Goal: Complete application form: Complete application form

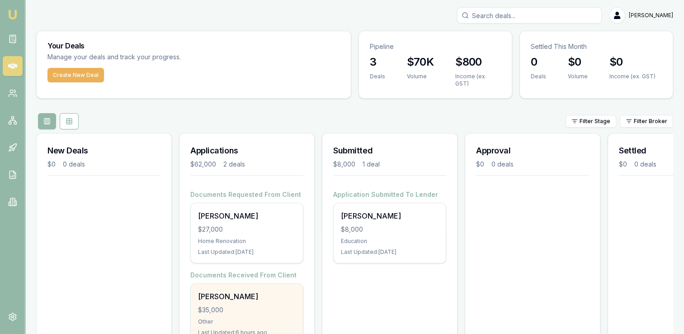
click at [236, 296] on div "Michael Krol $35,000 Other Last Updated: 6 hours ago" at bounding box center [247, 314] width 112 height 60
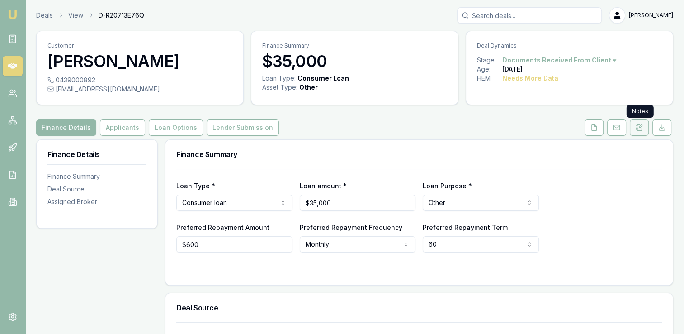
click at [638, 124] on icon at bounding box center [639, 127] width 5 height 6
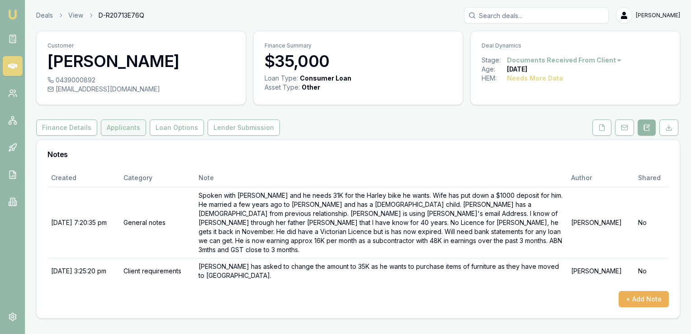
click at [121, 128] on button "Applicants" at bounding box center [123, 127] width 45 height 16
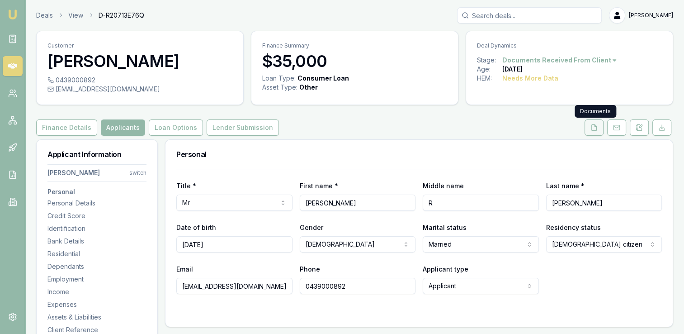
click at [595, 126] on polyline at bounding box center [596, 125] width 2 height 2
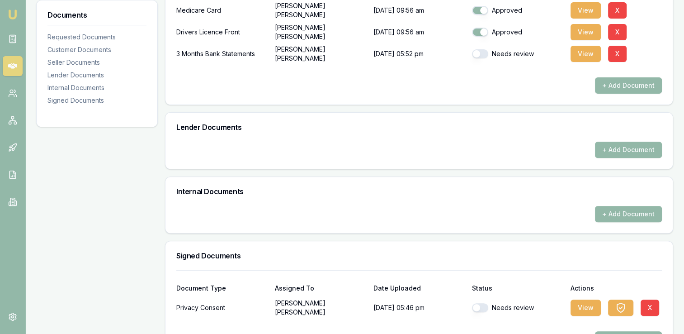
scroll to position [327, 0]
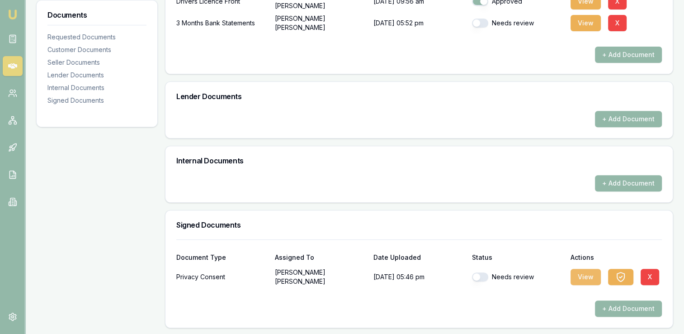
click at [582, 274] on button "View" at bounding box center [586, 277] width 30 height 16
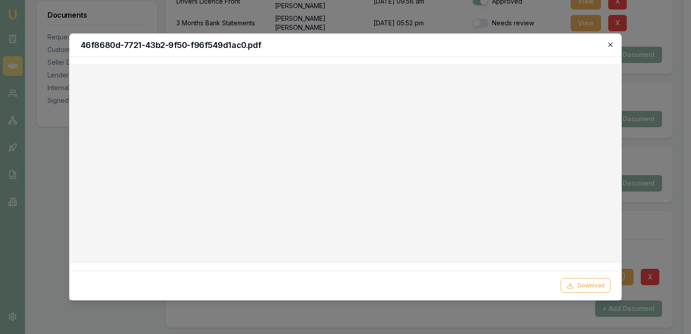
click at [609, 43] on icon "button" at bounding box center [610, 44] width 7 height 7
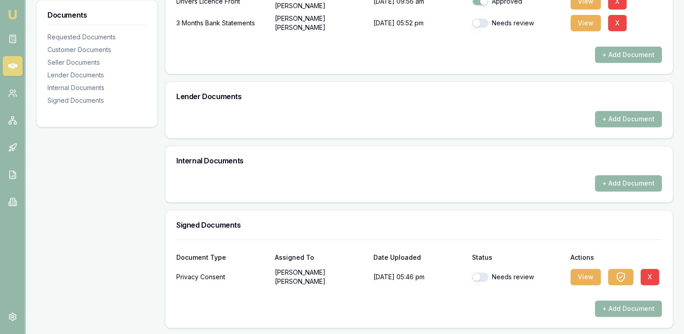
click at [482, 274] on button "button" at bounding box center [480, 276] width 16 height 9
checkbox input "true"
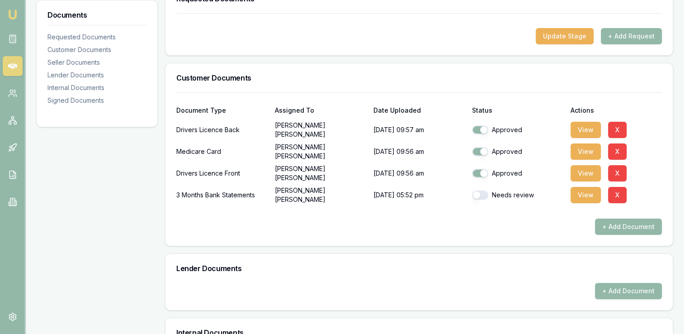
scroll to position [153, 0]
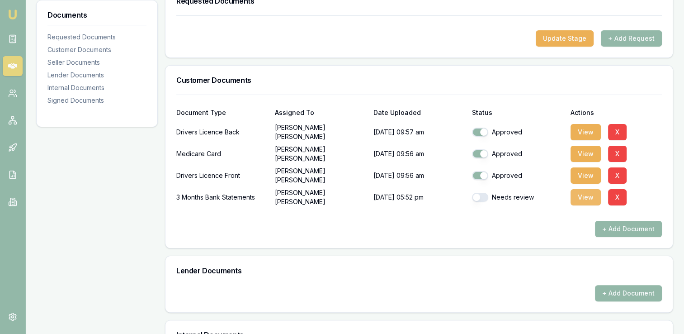
click at [584, 195] on button "View" at bounding box center [586, 197] width 30 height 16
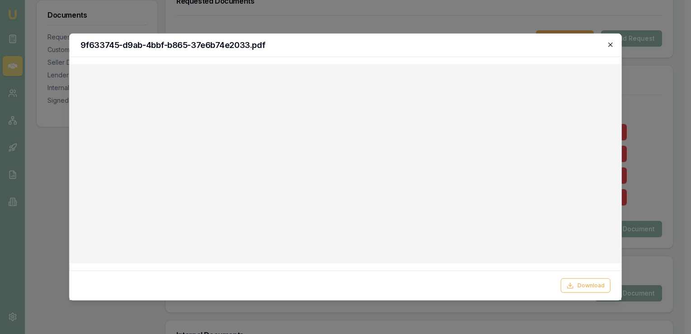
click at [610, 44] on icon "button" at bounding box center [610, 44] width 7 height 7
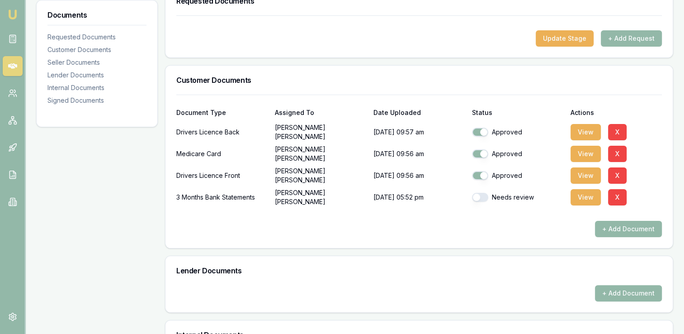
click at [486, 196] on button "button" at bounding box center [480, 197] width 16 height 9
checkbox input "true"
click at [613, 37] on button "+ Add Request" at bounding box center [631, 38] width 61 height 16
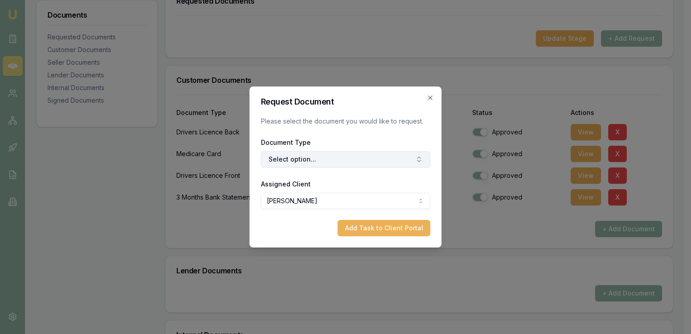
click at [325, 157] on button "Select option..." at bounding box center [346, 159] width 170 height 16
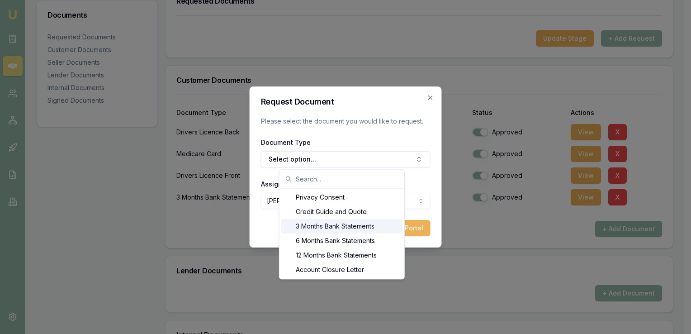
click at [338, 222] on div "3 Months Bank Statements" at bounding box center [341, 226] width 121 height 14
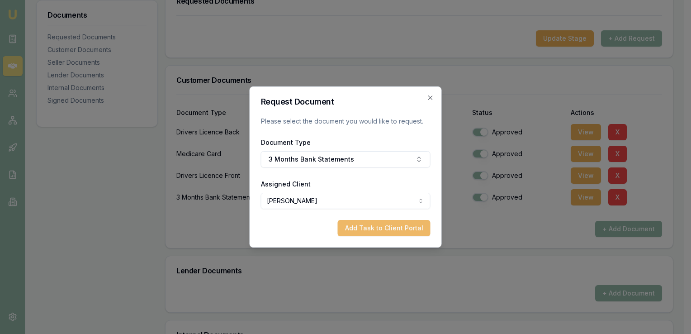
click at [364, 225] on button "Add Task to Client Portal" at bounding box center [384, 228] width 93 height 16
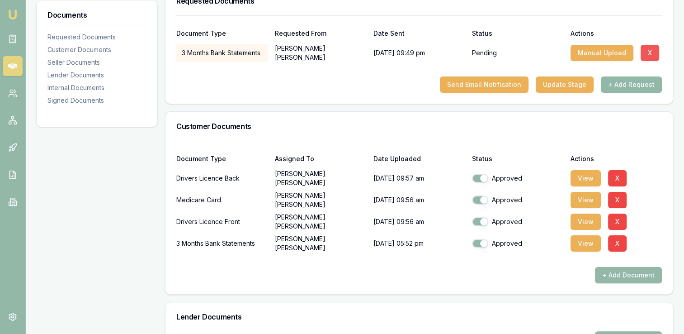
click at [648, 53] on button "X" at bounding box center [650, 53] width 19 height 16
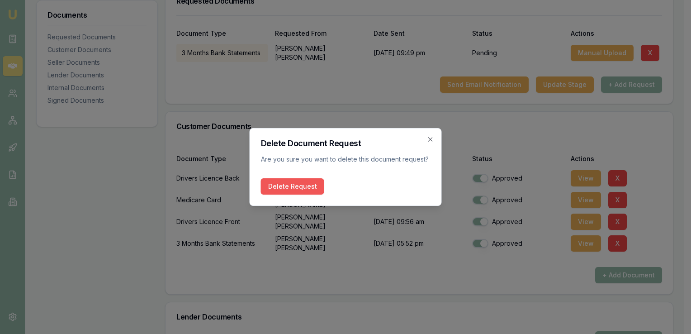
click at [309, 187] on button "Delete Request" at bounding box center [292, 186] width 63 height 16
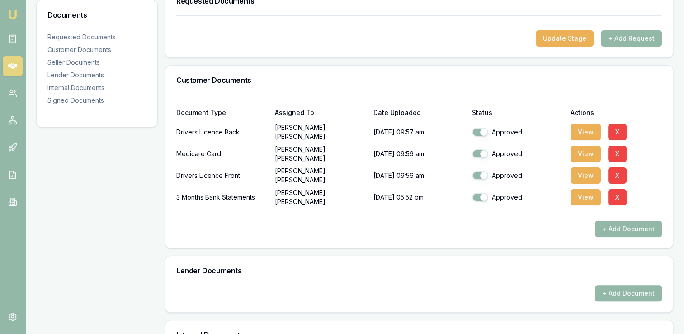
scroll to position [0, 0]
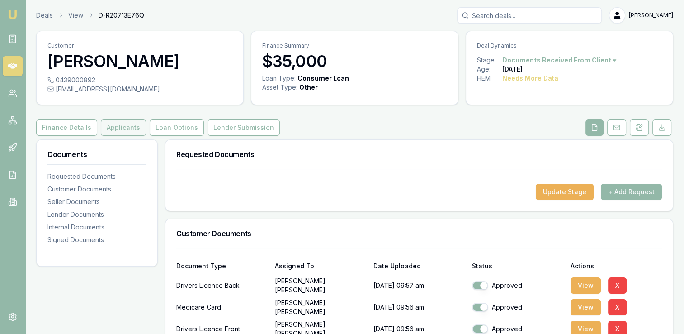
click at [131, 127] on button "Applicants" at bounding box center [123, 127] width 45 height 16
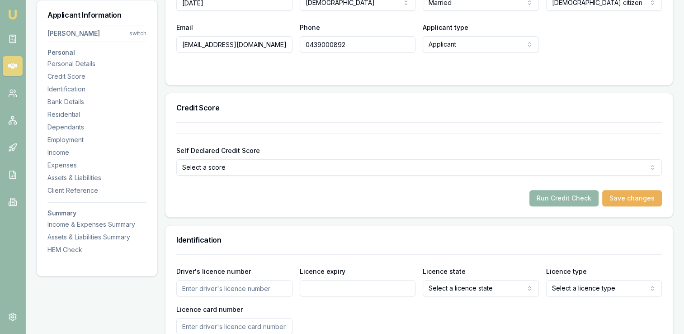
scroll to position [242, 0]
click at [558, 197] on button "Run Credit Check" at bounding box center [563, 197] width 69 height 16
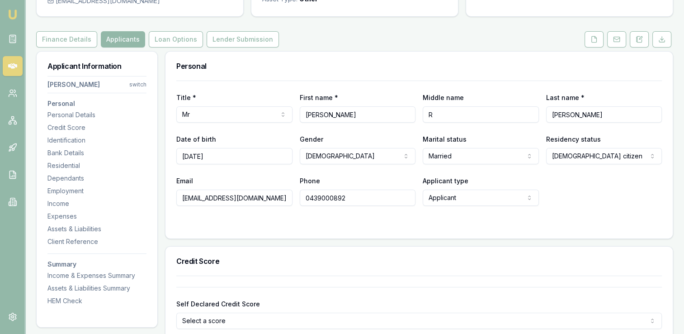
scroll to position [88, 0]
click at [52, 38] on button "Finance Details" at bounding box center [66, 40] width 61 height 16
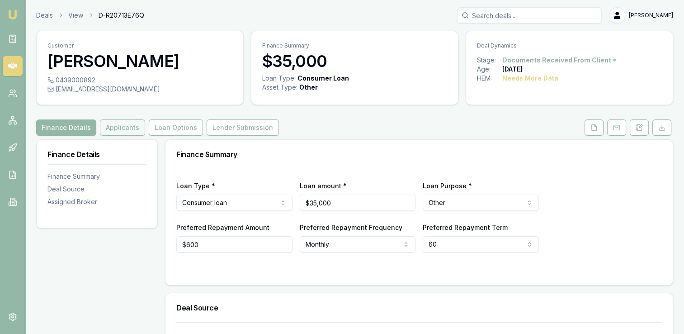
click at [123, 126] on button "Applicants" at bounding box center [122, 127] width 45 height 16
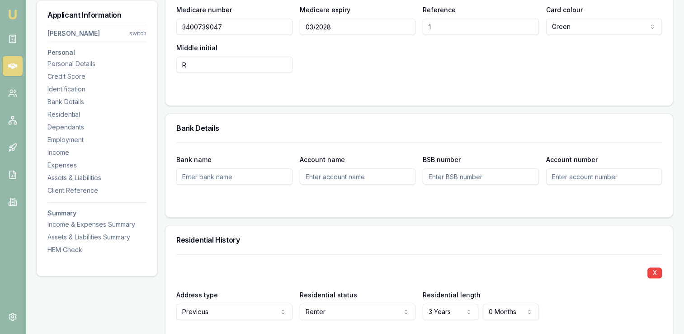
scroll to position [648, 0]
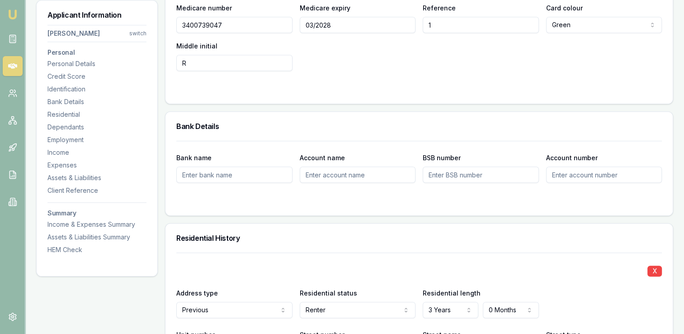
click at [233, 176] on input "Bank name" at bounding box center [234, 174] width 116 height 16
type input "Westpac"
click at [320, 171] on input "Account name" at bounding box center [358, 174] width 116 height 16
type input "[PERSON_NAME] and [PERSON_NAME]"
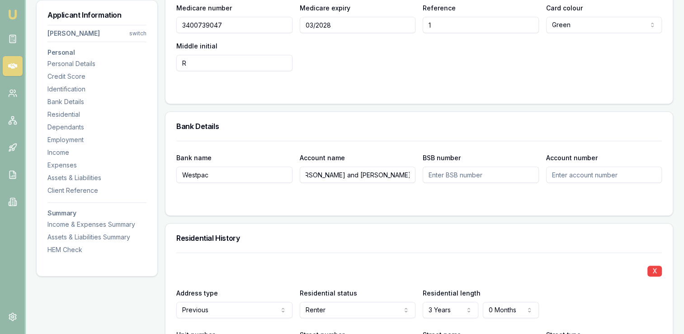
scroll to position [0, 0]
click at [442, 175] on input "BSB number" at bounding box center [481, 174] width 116 height 16
click at [565, 173] on input "Account number" at bounding box center [604, 174] width 116 height 16
type input "717320"
click at [487, 172] on input "BSB number" at bounding box center [481, 174] width 116 height 16
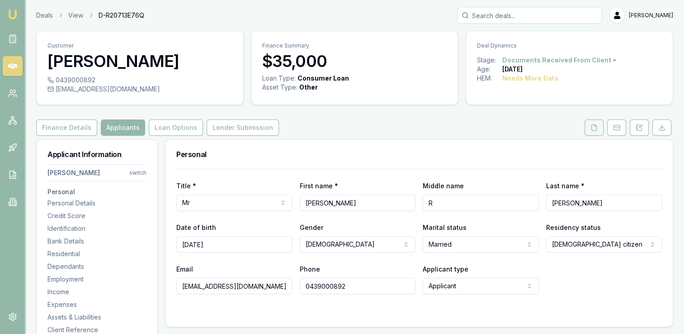
click at [596, 126] on polyline at bounding box center [596, 125] width 2 height 2
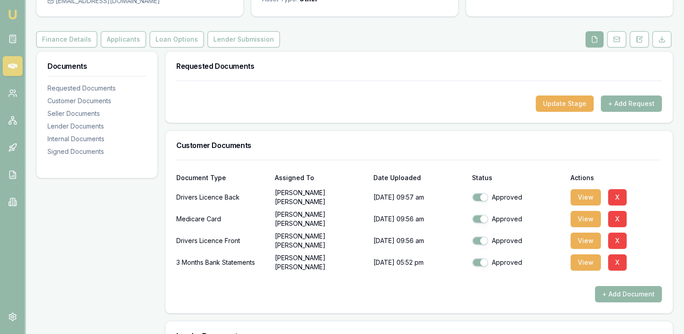
scroll to position [89, 0]
click at [582, 260] on button "View" at bounding box center [586, 262] width 30 height 16
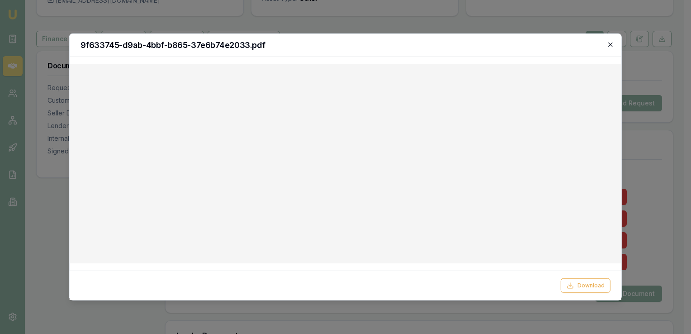
click at [609, 44] on icon "button" at bounding box center [610, 44] width 7 height 7
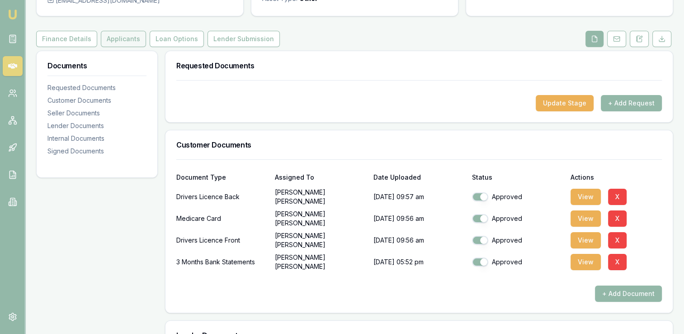
click at [113, 37] on button "Applicants" at bounding box center [123, 39] width 45 height 16
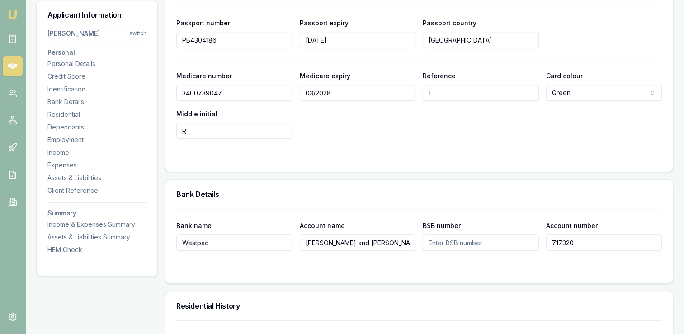
scroll to position [581, 0]
click at [436, 238] on input "BSB number" at bounding box center [481, 241] width 116 height 16
type input "733636"
click at [467, 259] on form "Bank name [PERSON_NAME] Account name [PERSON_NAME] and [PERSON_NAME] BSB number…" at bounding box center [419, 240] width 486 height 64
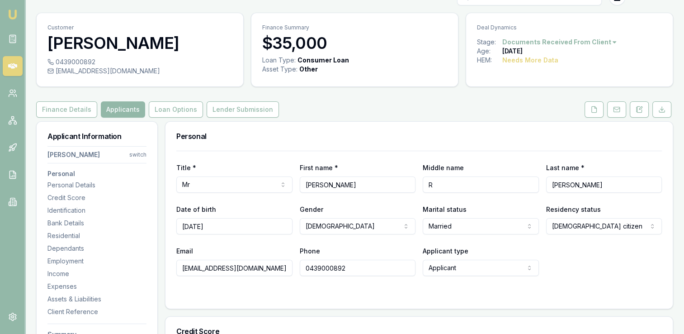
scroll to position [16, 0]
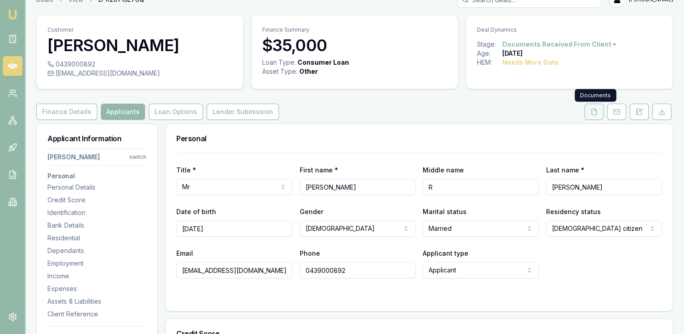
click at [595, 109] on polyline at bounding box center [596, 110] width 2 height 2
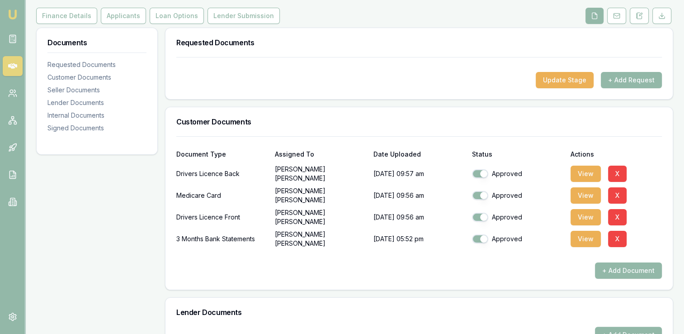
scroll to position [112, 0]
click at [581, 232] on button "View" at bounding box center [586, 238] width 30 height 16
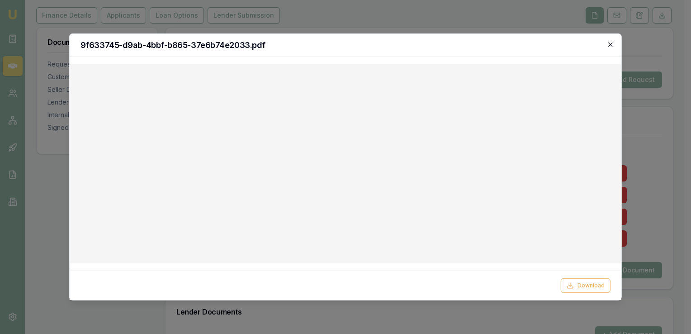
click at [609, 44] on icon "button" at bounding box center [610, 44] width 7 height 7
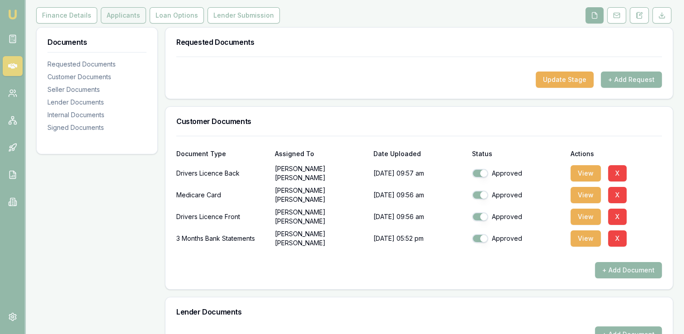
click at [118, 15] on button "Applicants" at bounding box center [123, 15] width 45 height 16
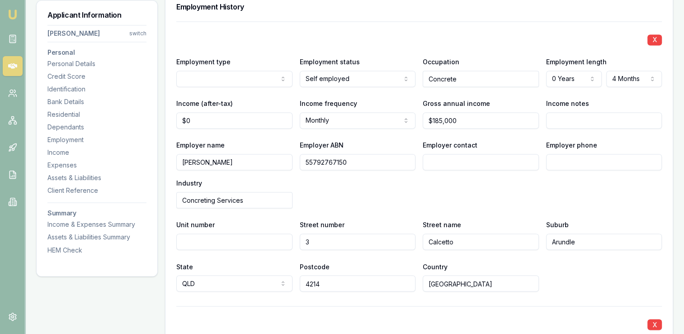
scroll to position [1466, 0]
click at [200, 116] on input "0" at bounding box center [234, 119] width 116 height 16
type input "01"
click at [195, 116] on input "1" at bounding box center [234, 119] width 116 height 16
type input "$15,500"
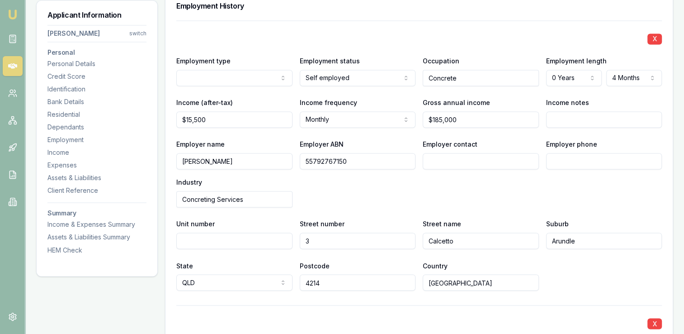
click at [253, 132] on div "X Employment type Current Previous Employment status [DEMOGRAPHIC_DATA] Full ti…" at bounding box center [419, 155] width 486 height 270
click at [563, 116] on input "Income notes" at bounding box center [604, 119] width 116 height 16
type input "Self Empl"
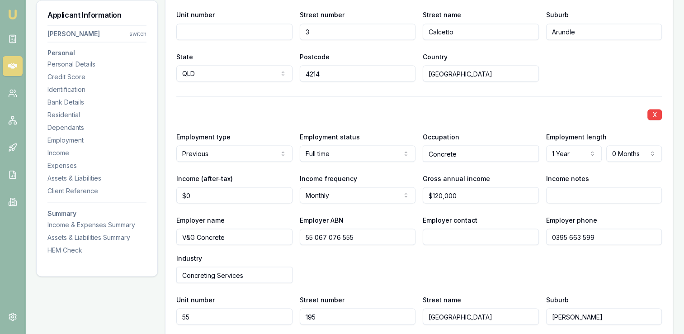
scroll to position [1758, 0]
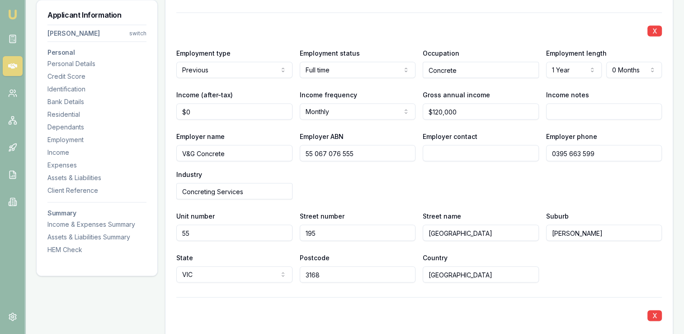
click at [573, 108] on input "Income notes" at bounding box center [604, 112] width 116 height 16
click at [210, 109] on input "0" at bounding box center [234, 112] width 116 height 16
type input "$15,500"
click at [264, 128] on div "X Employment type Previous Current Previous Employment status [DEMOGRAPHIC_DATA…" at bounding box center [419, 148] width 486 height 270
click at [564, 110] on input "Income notes" at bounding box center [604, 112] width 116 height 16
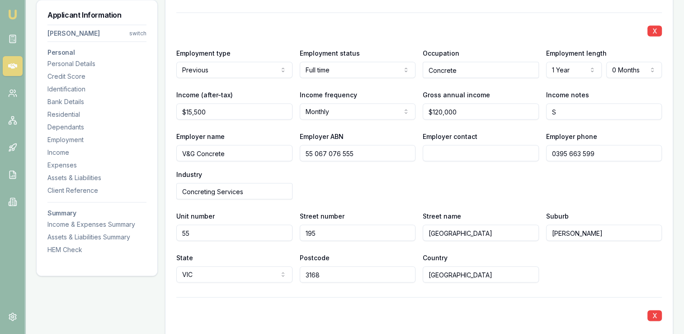
type input "Se"
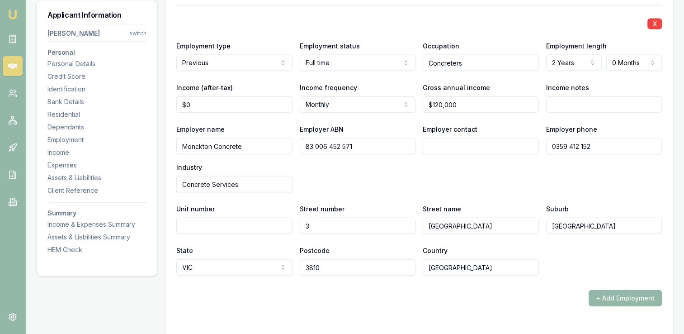
type input "0"
click at [238, 104] on input "0" at bounding box center [234, 104] width 116 height 16
type input "$15,500"
click at [266, 123] on div "Employer name Monckton Concrete" at bounding box center [234, 138] width 116 height 31
drag, startPoint x: 220, startPoint y: 104, endPoint x: 175, endPoint y: 99, distance: 45.0
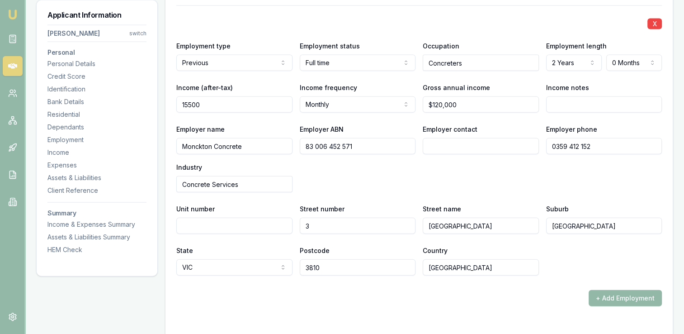
type input "7500"
click at [333, 168] on div "Employer name Monckton Concrete Employer ABN [PHONE_NUMBER] Employer contact Em…" at bounding box center [419, 157] width 486 height 69
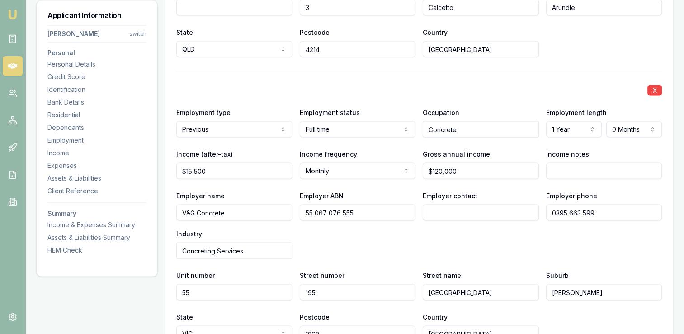
scroll to position [1697, 0]
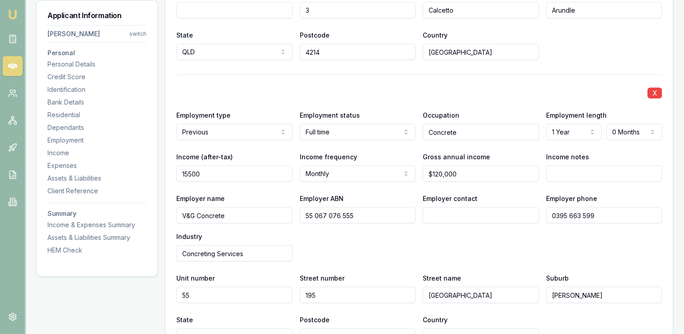
drag, startPoint x: 218, startPoint y: 172, endPoint x: 175, endPoint y: 170, distance: 43.4
click at [175, 170] on div "X Employment type Current Previous Employment status [DEMOGRAPHIC_DATA] Full ti…" at bounding box center [418, 241] width 507 height 902
type input "$7,500"
click at [258, 187] on div "X Employment type Previous Current Previous Employment status [DEMOGRAPHIC_DATA…" at bounding box center [419, 209] width 486 height 270
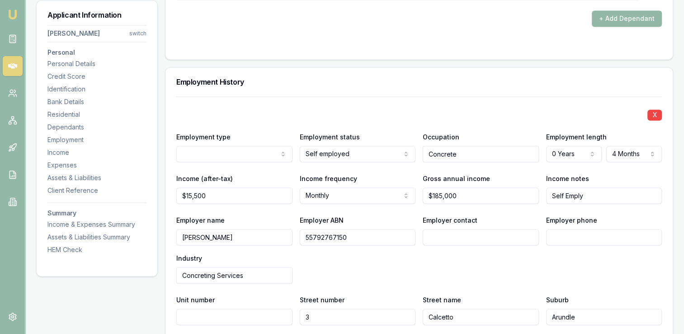
scroll to position [1390, 0]
type input "Self Employed"
click at [481, 274] on div "Employer name [PERSON_NAME] Employer ABN 55792767150 Employer contact Employer …" at bounding box center [419, 249] width 486 height 69
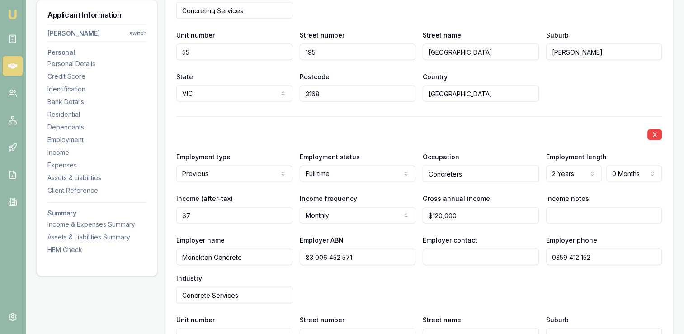
scroll to position [1938, 0]
click at [195, 213] on input "7" at bounding box center [234, 216] width 116 height 16
type input "$7,500"
click at [381, 228] on div "X Employment type Previous Current Previous Employment status [DEMOGRAPHIC_DATA…" at bounding box center [419, 252] width 486 height 270
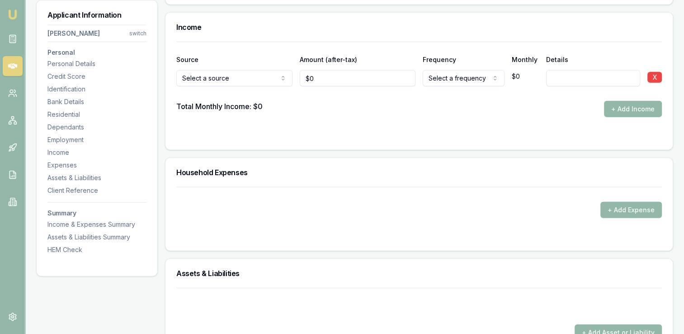
scroll to position [2384, 0]
click at [611, 207] on button "+ Add Expense" at bounding box center [630, 209] width 61 height 16
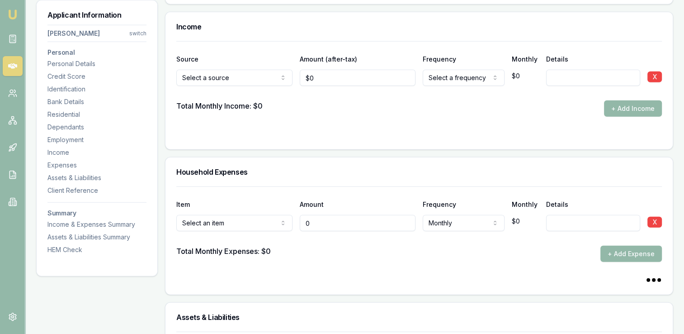
type input "$0"
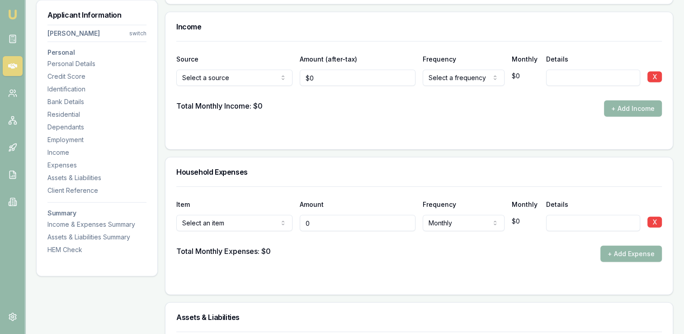
click at [333, 224] on input "0" at bounding box center [358, 223] width 116 height 16
type input "$1,200"
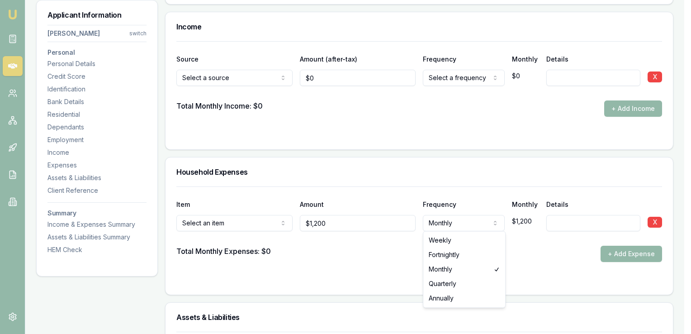
select select "WEEKLY"
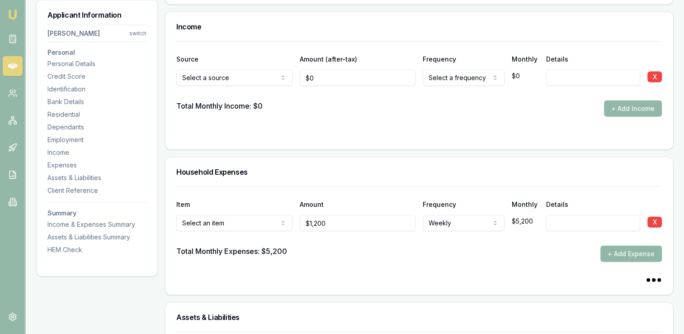
click at [617, 250] on button "+ Add Expense" at bounding box center [630, 254] width 61 height 16
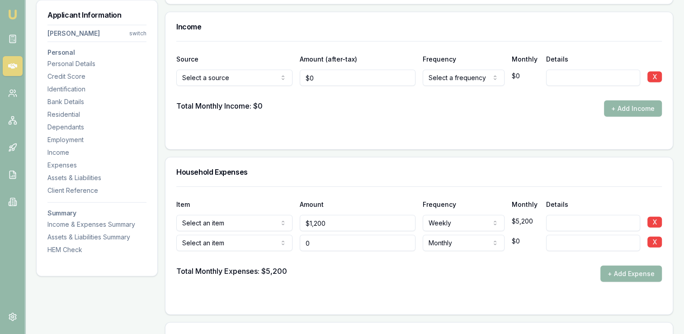
type input "$0"
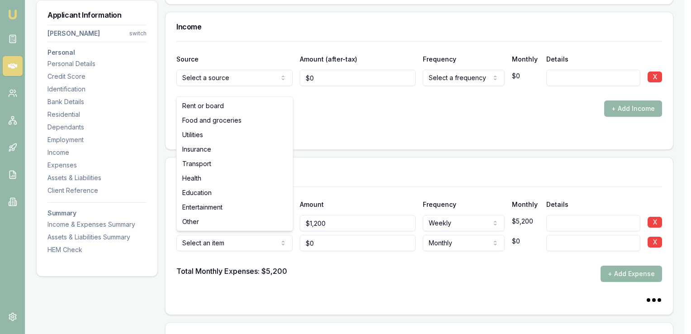
select select "FOOD_AND_GROCERIES"
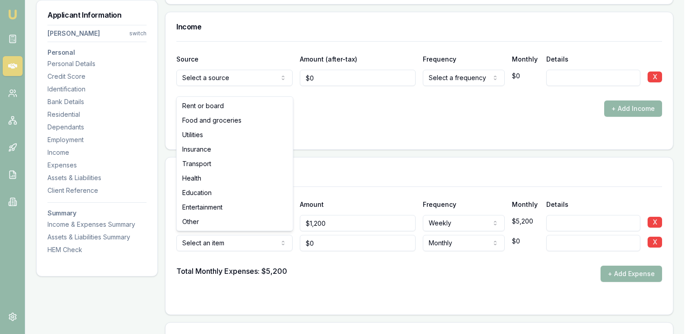
select select "FOOD_AND_GROCERIES"
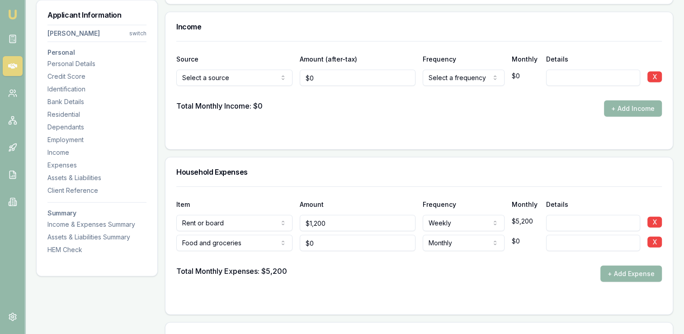
click at [319, 258] on div at bounding box center [419, 258] width 486 height 14
type input "0"
click at [323, 241] on input "0" at bounding box center [358, 243] width 116 height 16
type input "$600"
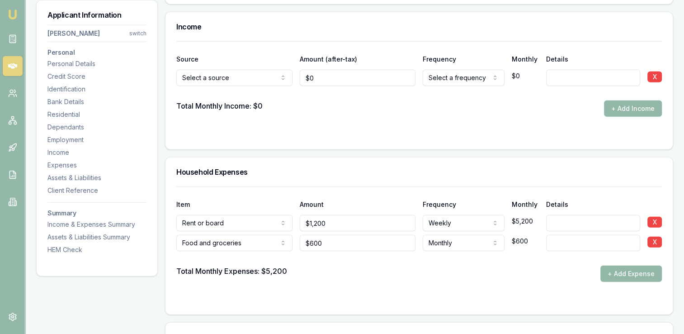
click at [345, 269] on div "Total Monthly Expenses: $5,200 + Add Expense" at bounding box center [419, 273] width 486 height 16
click at [612, 272] on button "+ Add Expense" at bounding box center [630, 273] width 61 height 16
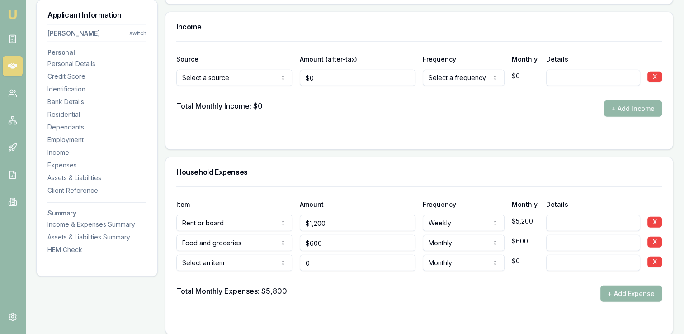
type input "$0"
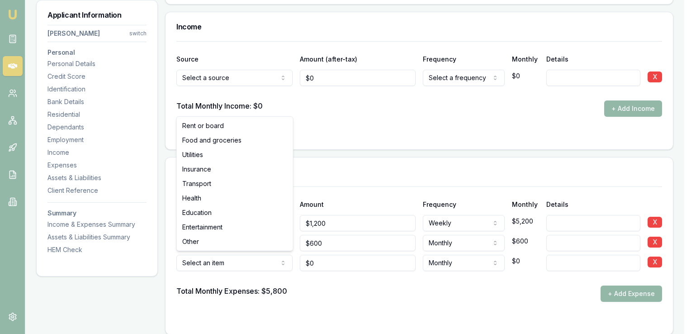
select select "UTILITIES"
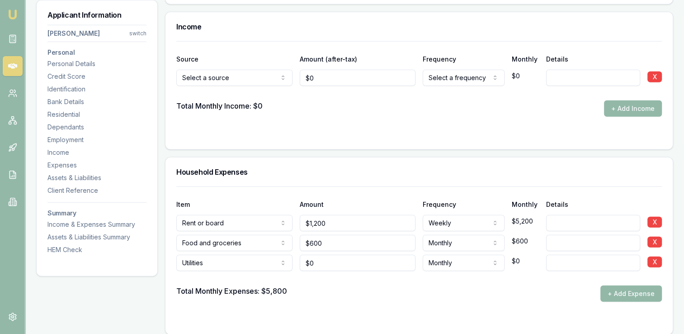
type input "0"
click at [322, 260] on input "0" at bounding box center [358, 263] width 116 height 16
type input "$350"
click at [350, 281] on div at bounding box center [419, 278] width 486 height 14
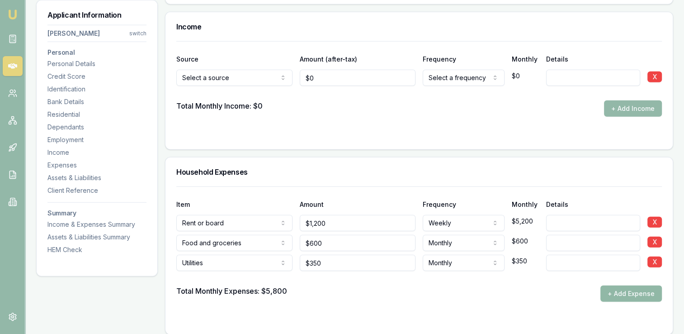
click at [610, 291] on button "+ Add Expense" at bounding box center [630, 293] width 61 height 16
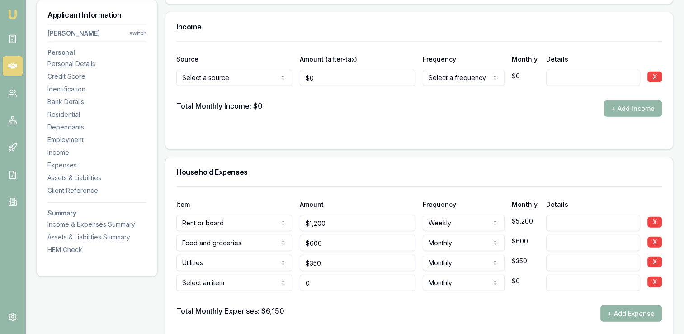
type input "$0"
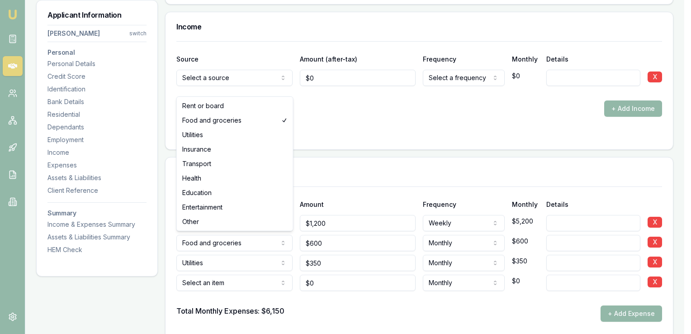
select select "ENTERTAINMENT"
select select "FOOD_AND_GROCERIES"
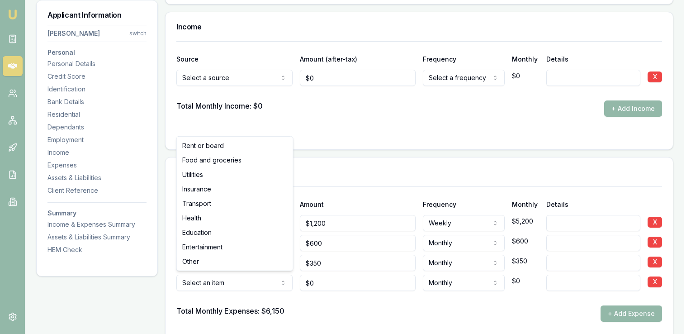
select select "ENTERTAINMENT"
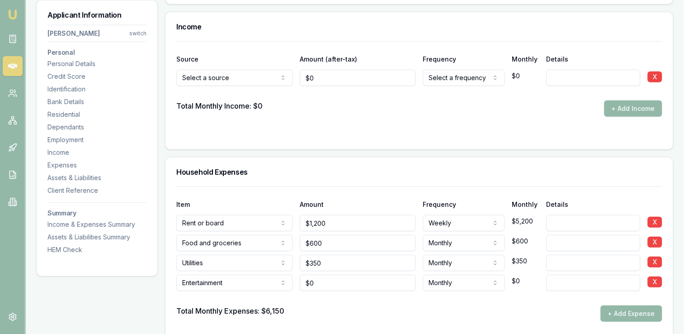
type input "0"
click at [317, 279] on input "0" at bounding box center [358, 282] width 116 height 16
type input "$450"
click at [369, 302] on div at bounding box center [419, 298] width 486 height 14
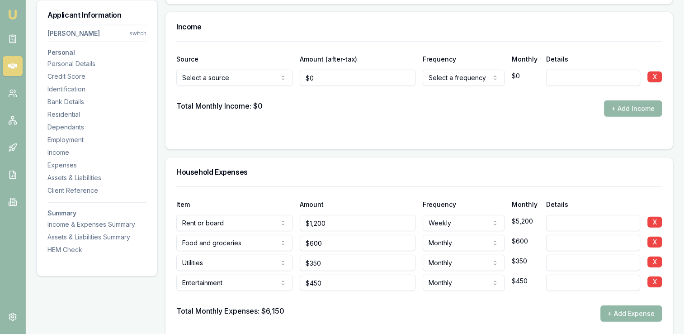
click at [610, 310] on button "+ Add Expense" at bounding box center [630, 313] width 61 height 16
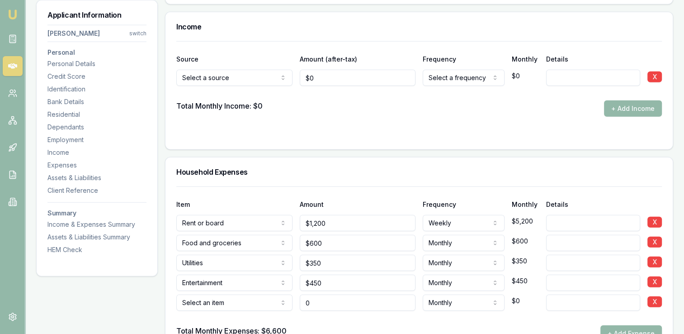
type input "$0"
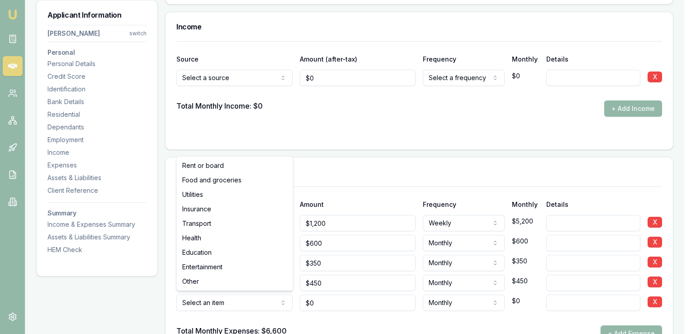
select select "EDUCATION"
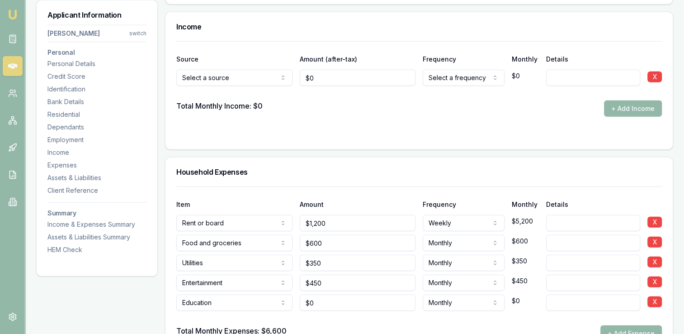
type input "0"
click at [323, 298] on input "0" at bounding box center [358, 302] width 116 height 16
type input "$250"
click at [463, 313] on div at bounding box center [419, 318] width 486 height 14
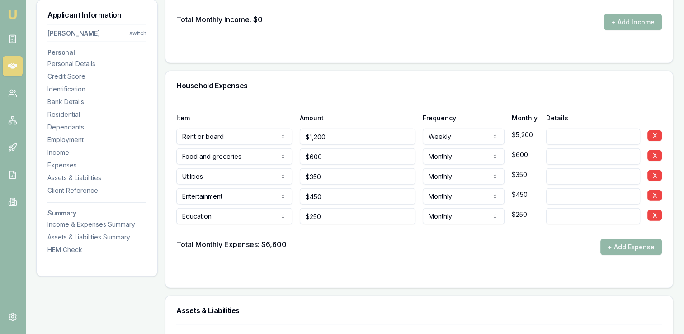
scroll to position [2471, 0]
click at [610, 243] on button "+ Add Expense" at bounding box center [630, 246] width 61 height 16
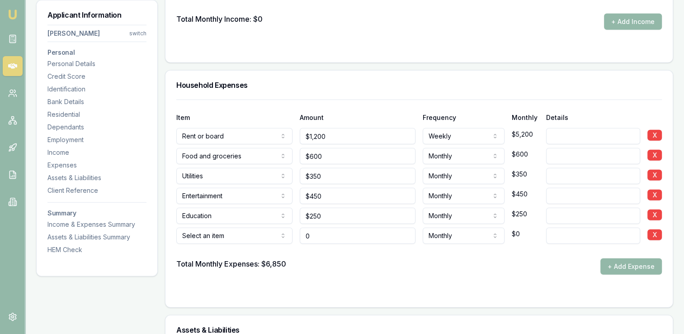
type input "$0"
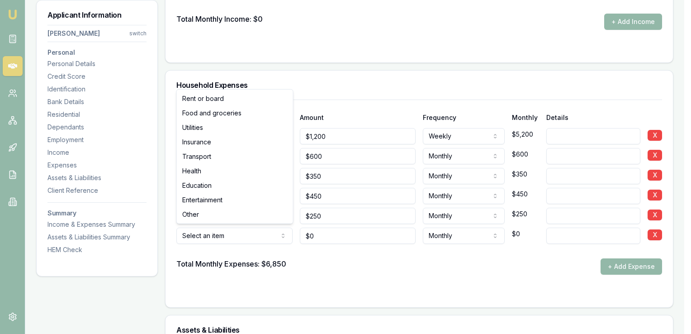
select select "HEALTH"
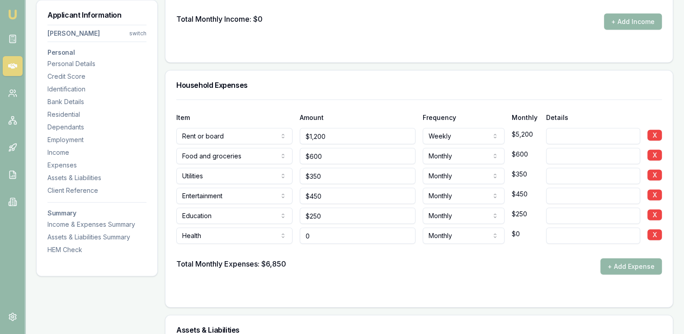
click at [326, 233] on input "0" at bounding box center [358, 235] width 116 height 16
type input "$425"
click at [392, 254] on div at bounding box center [419, 251] width 486 height 14
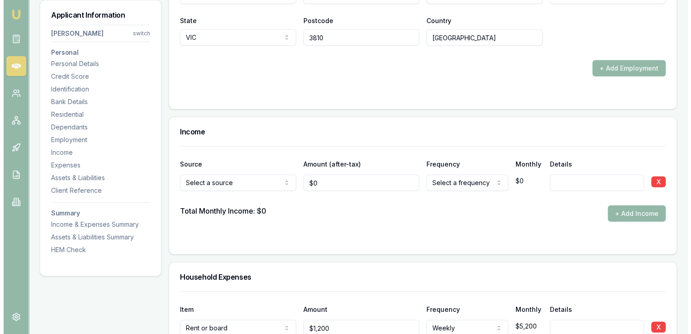
scroll to position [2279, 0]
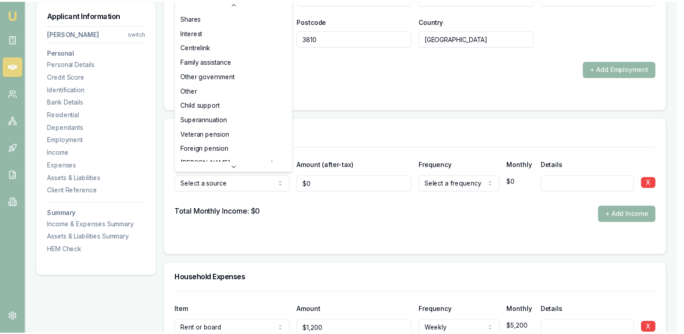
scroll to position [0, 0]
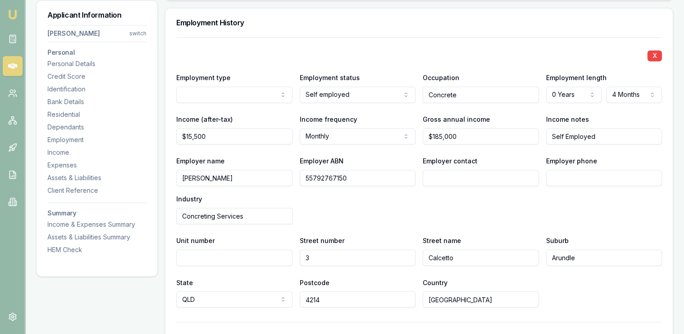
scroll to position [1449, 0]
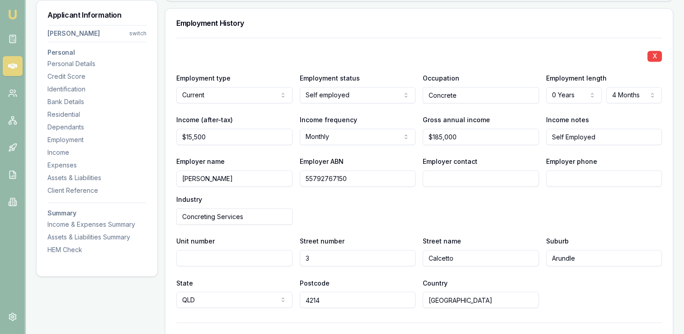
click at [535, 203] on div "Employer name [PERSON_NAME] Employer ABN 55792767150 Employer contact Employer …" at bounding box center [419, 190] width 486 height 69
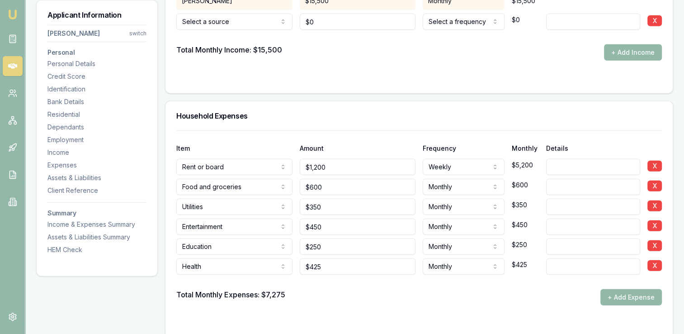
scroll to position [2462, 0]
click at [610, 293] on button "+ Add Expense" at bounding box center [630, 297] width 61 height 16
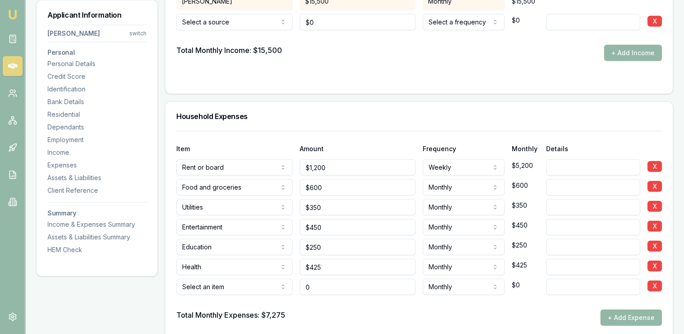
type input "$0"
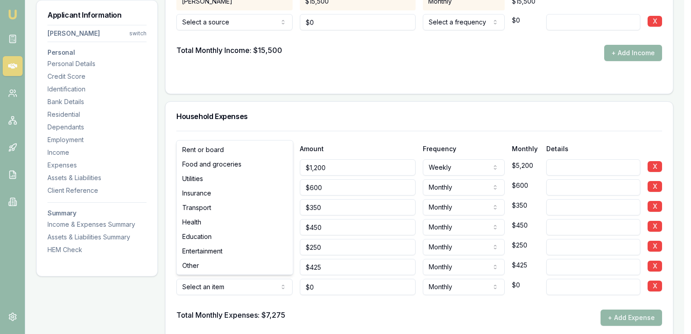
select select "OTHER"
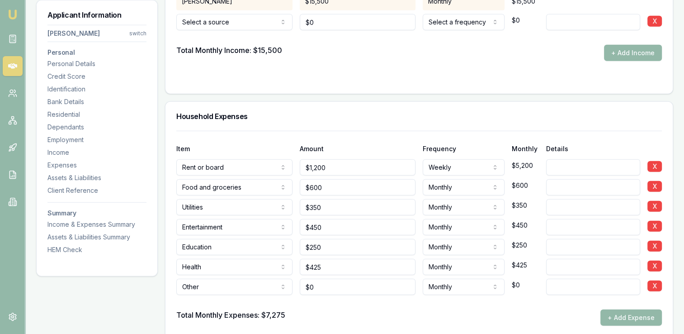
type input "0"
click at [322, 282] on input "0" at bounding box center [358, 287] width 116 height 16
type input "$300"
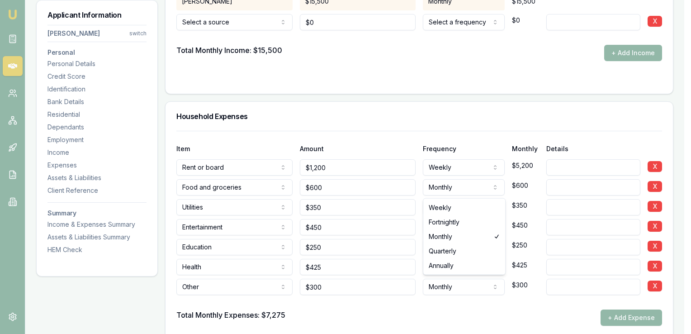
select select "WEEKLY"
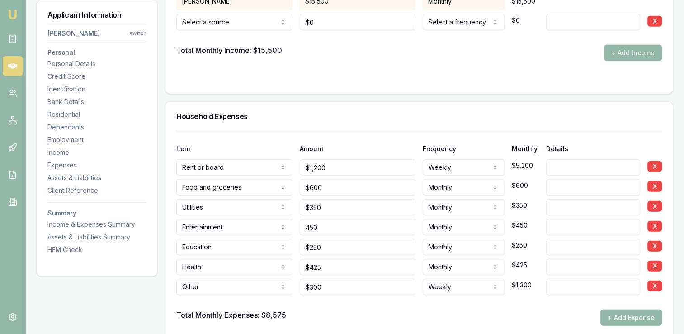
click at [312, 224] on input "450" at bounding box center [358, 227] width 116 height 16
type input "$550"
click at [324, 245] on input "250" at bounding box center [358, 247] width 116 height 16
type input "2"
type input "$500"
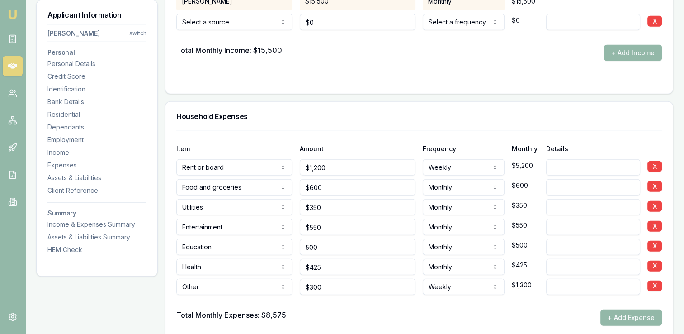
type input "425"
click at [343, 263] on input "425" at bounding box center [358, 267] width 116 height 16
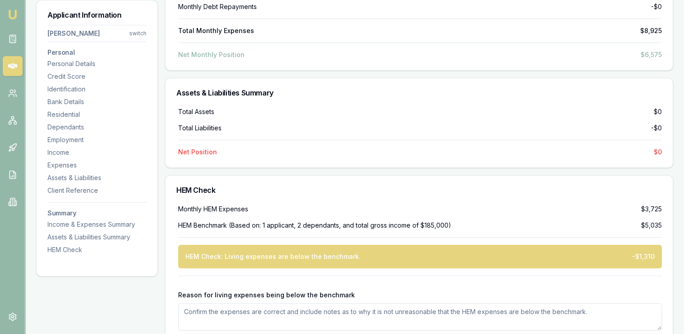
scroll to position [3177, 0]
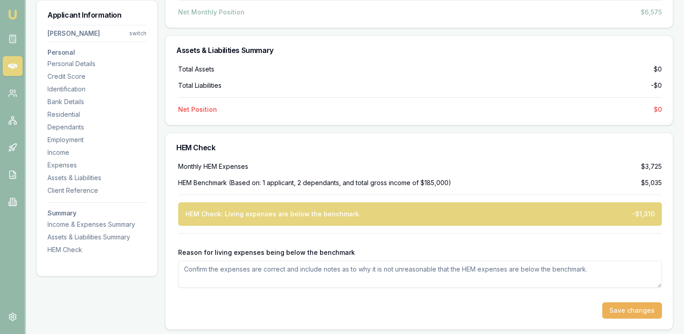
click at [490, 270] on textarea "Reason for living expenses being below the benchmark" at bounding box center [420, 273] width 484 height 27
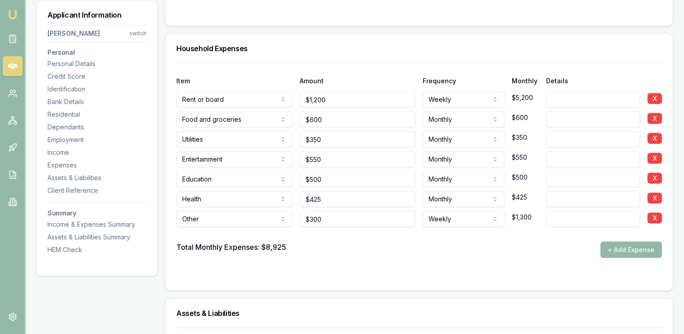
scroll to position [2529, 0]
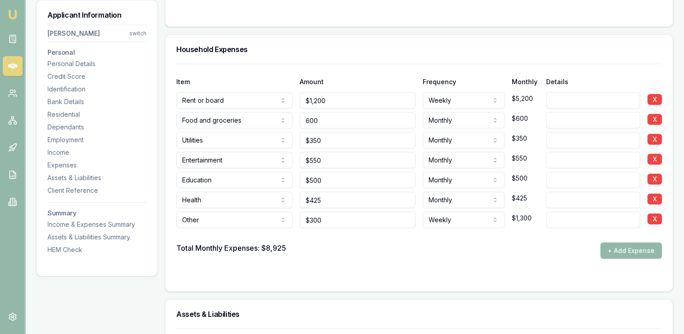
drag, startPoint x: 326, startPoint y: 119, endPoint x: 304, endPoint y: 115, distance: 22.5
click at [304, 115] on input "600" at bounding box center [358, 120] width 116 height 16
type input "$900"
click at [417, 247] on div "Total Monthly Expenses: $8,925 + Add Expense" at bounding box center [419, 250] width 486 height 16
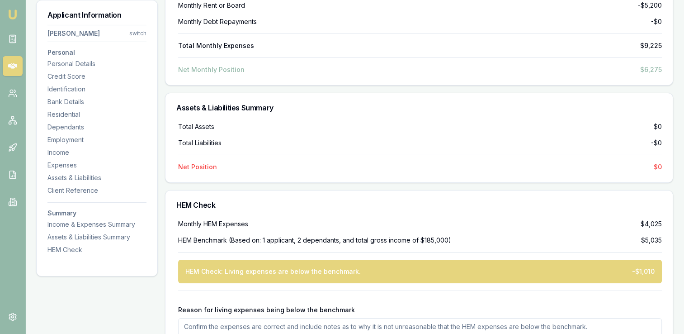
scroll to position [3177, 0]
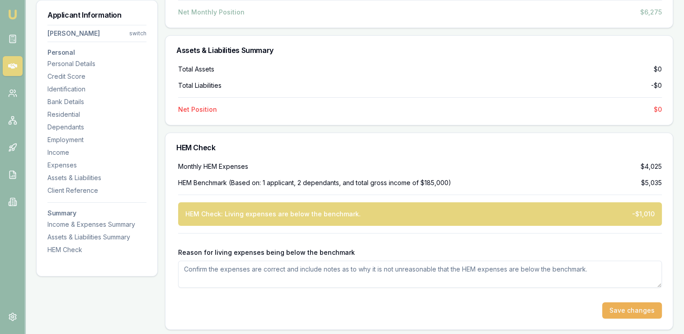
click at [222, 268] on textarea "Reason for living expenses being below the benchmark" at bounding box center [420, 273] width 484 height 27
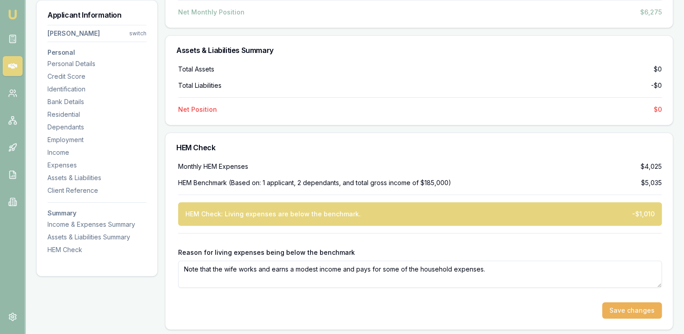
type textarea "Note that the wife works and earns a modest income and pays for some of the hou…"
click at [336, 296] on div at bounding box center [420, 295] width 484 height 14
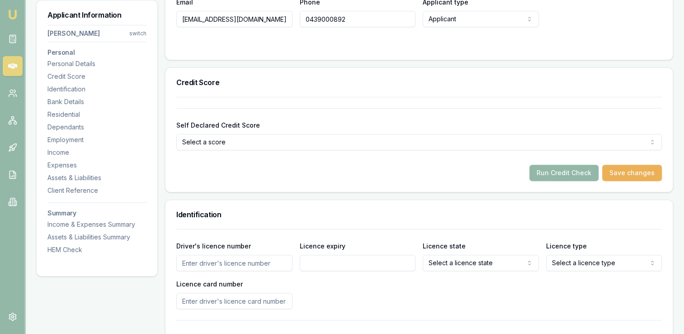
scroll to position [266, 0]
click at [543, 169] on button "Run Credit Check" at bounding box center [563, 173] width 69 height 16
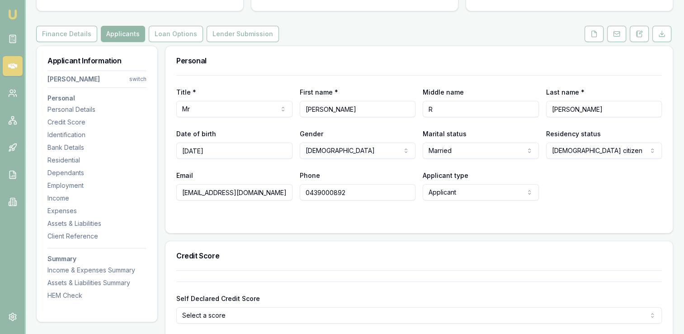
scroll to position [0, 0]
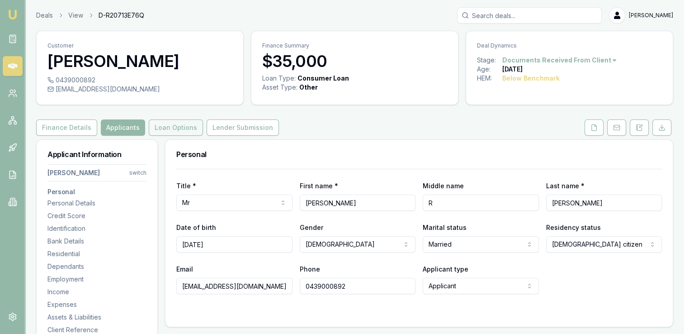
click at [175, 123] on button "Loan Options" at bounding box center [176, 127] width 54 height 16
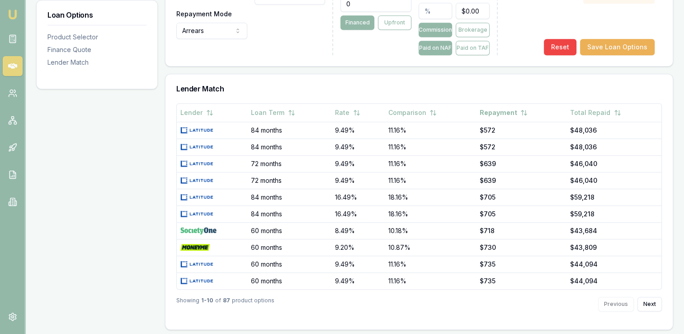
scroll to position [464, 0]
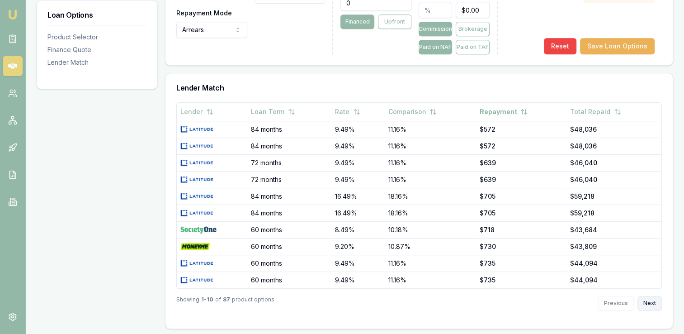
click at [647, 298] on button "Next" at bounding box center [650, 303] width 24 height 14
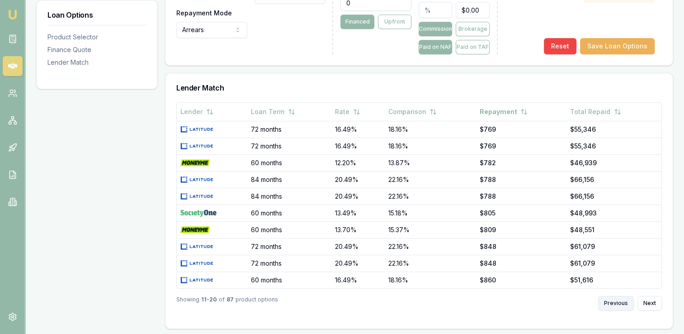
click at [608, 299] on button "Previous" at bounding box center [616, 303] width 36 height 14
